Goal: Task Accomplishment & Management: Manage account settings

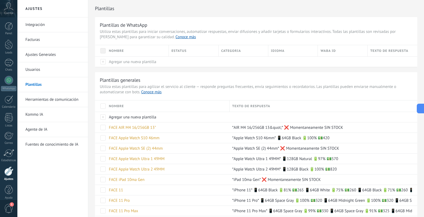
click at [103, 105] on span at bounding box center [102, 105] width 5 height 5
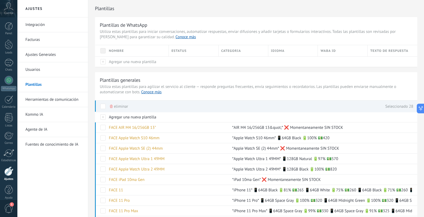
click at [122, 103] on span "eliminar" at bounding box center [121, 106] width 14 height 10
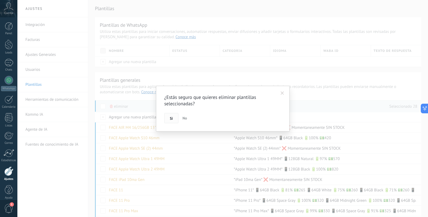
click at [172, 119] on span "Si" at bounding box center [171, 119] width 3 height 4
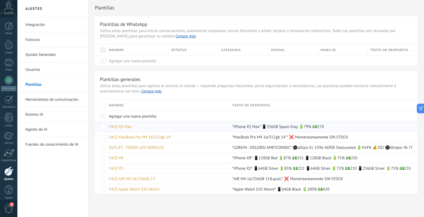
scroll to position [1, 0]
click at [102, 105] on span at bounding box center [102, 105] width 5 height 5
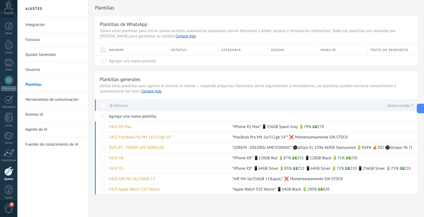
click at [114, 103] on div "eliminar" at bounding box center [119, 106] width 18 height 12
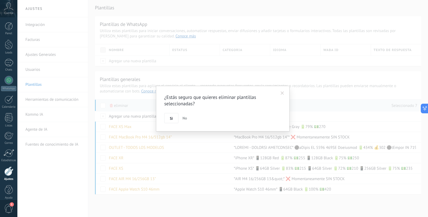
click at [168, 120] on button "Si" at bounding box center [171, 118] width 14 height 10
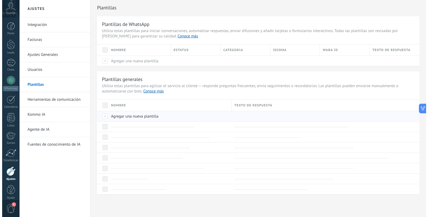
scroll to position [0, 0]
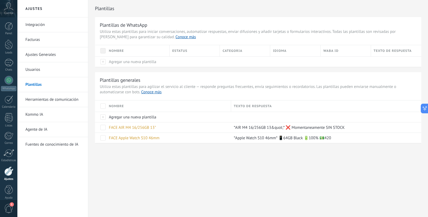
click at [102, 106] on span at bounding box center [102, 105] width 5 height 5
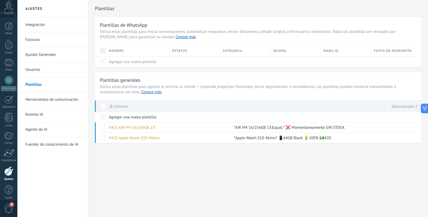
click at [123, 108] on span "eliminar" at bounding box center [121, 106] width 14 height 10
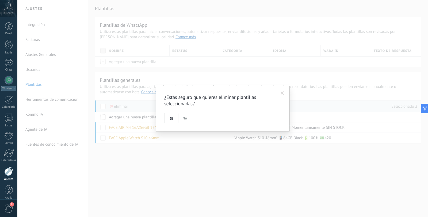
click at [171, 120] on span "Si" at bounding box center [171, 119] width 3 height 4
